Goal: Task Accomplishment & Management: Complete application form

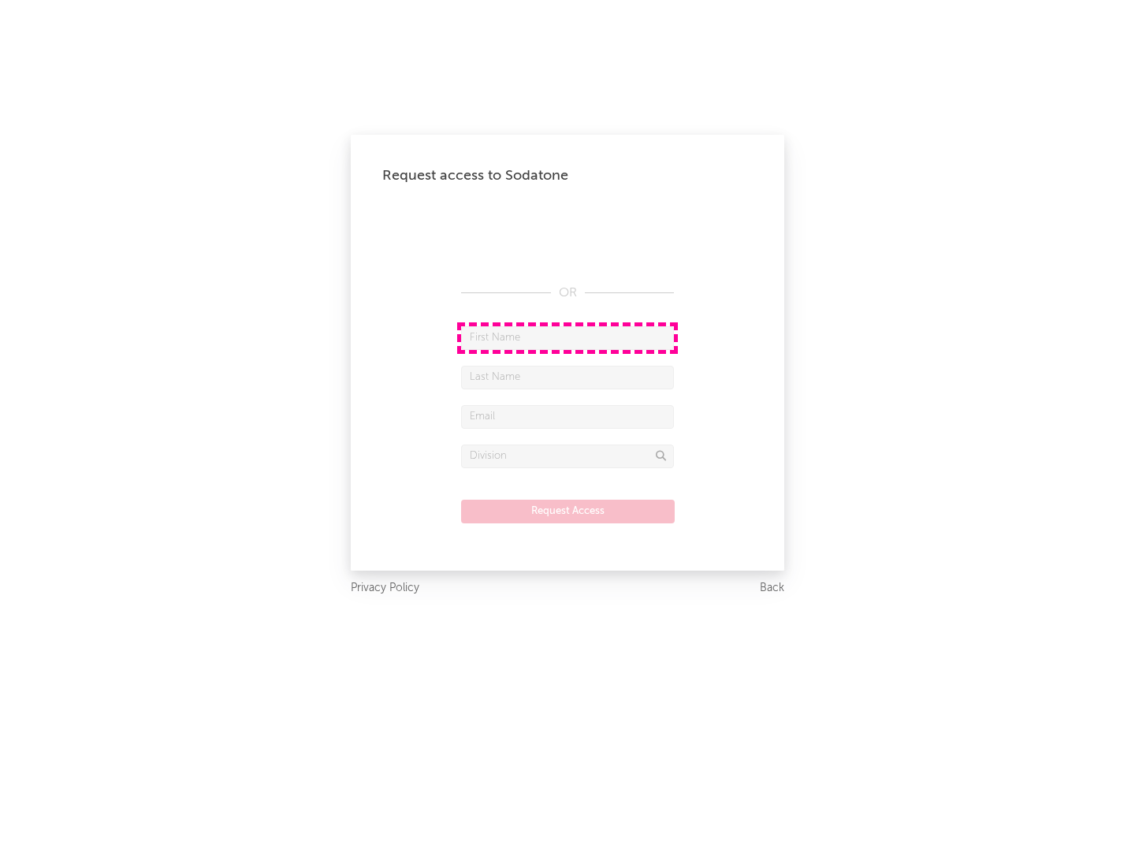
click at [567, 337] on input "text" at bounding box center [567, 338] width 213 height 24
type input "[PERSON_NAME]"
click at [567, 377] on input "text" at bounding box center [567, 378] width 213 height 24
type input "[PERSON_NAME]"
click at [567, 416] on input "text" at bounding box center [567, 417] width 213 height 24
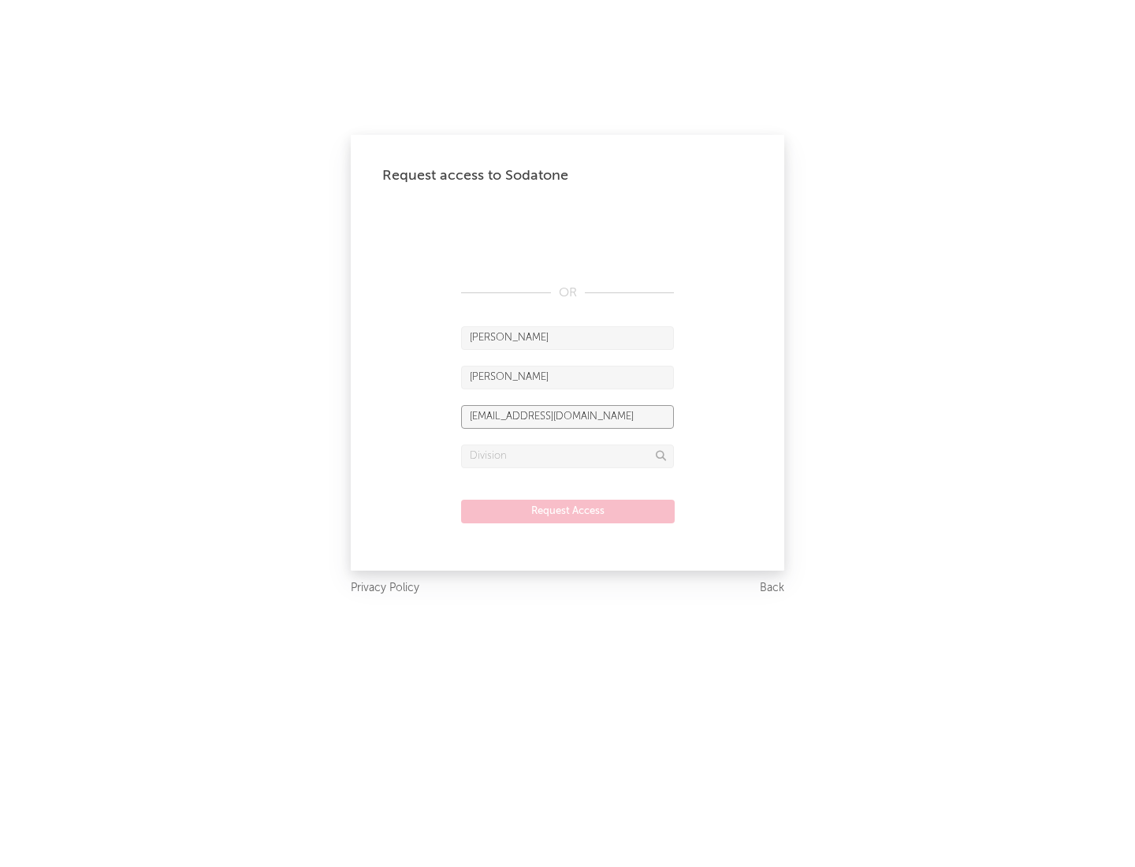
type input "[EMAIL_ADDRESS][DOMAIN_NAME]"
click at [567, 455] on input "text" at bounding box center [567, 456] width 213 height 24
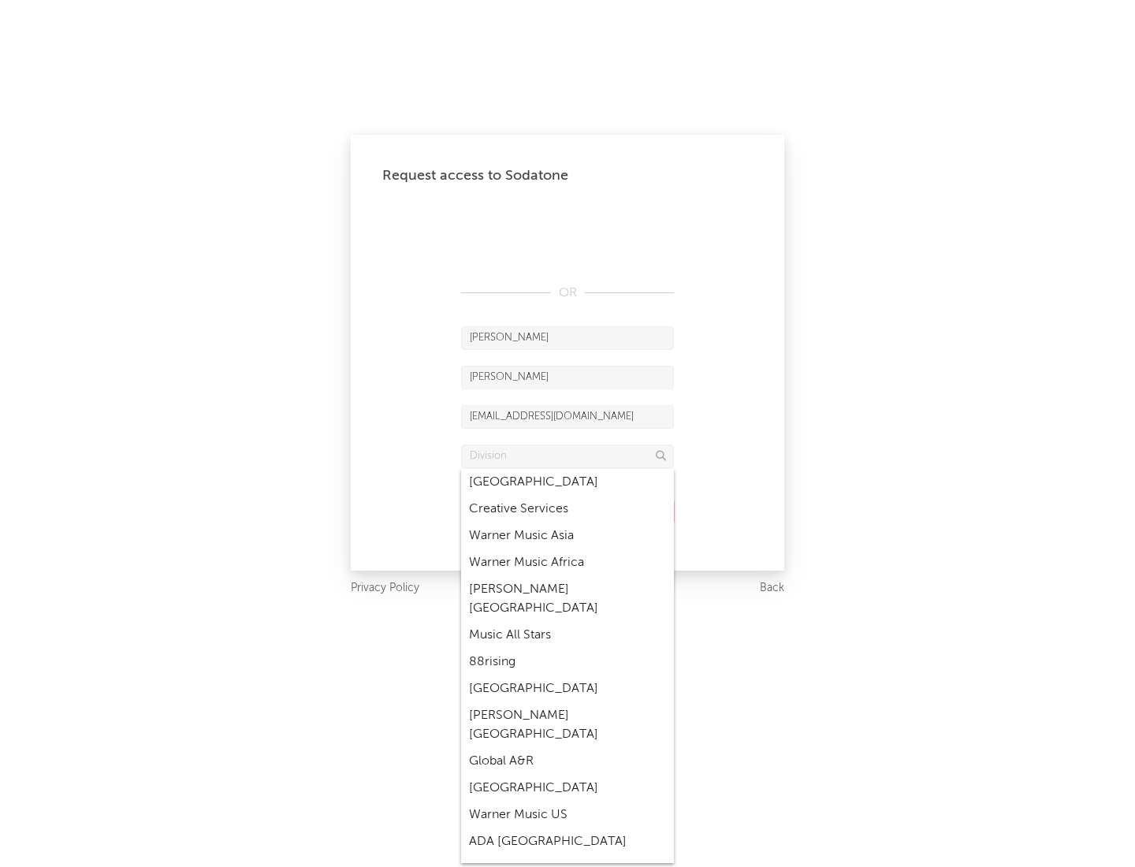
click at [563, 622] on div "Music All Stars" at bounding box center [567, 635] width 213 height 27
type input "Music All Stars"
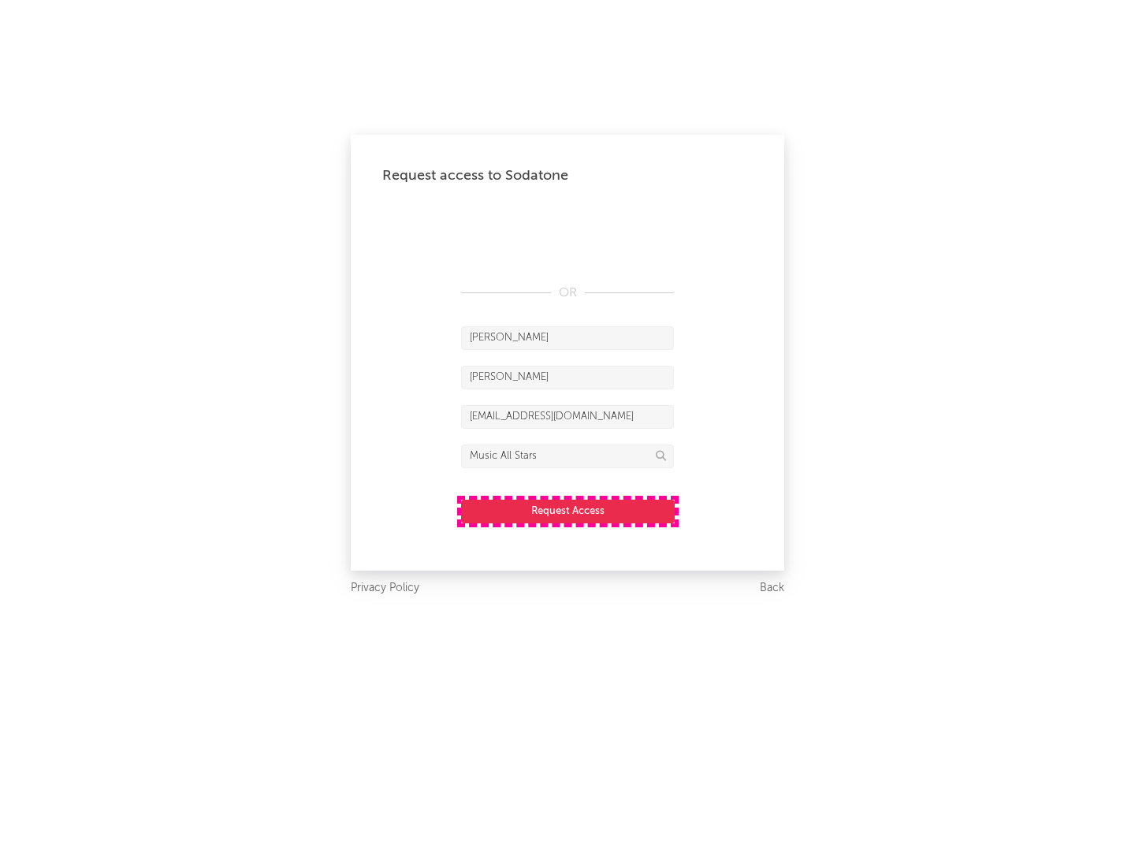
click at [567, 511] on button "Request Access" at bounding box center [568, 512] width 214 height 24
